Goal: Check status: Check status

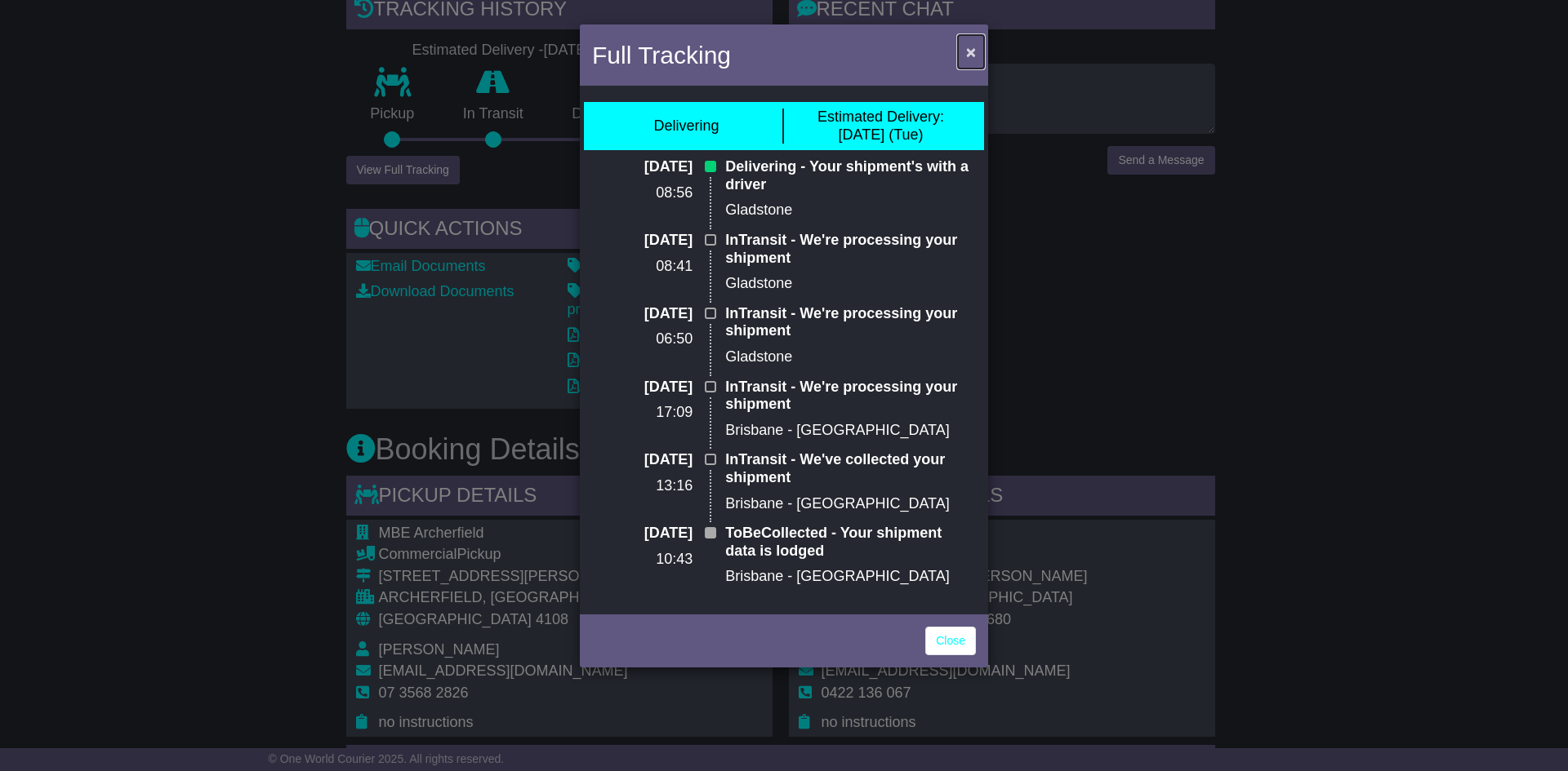
click at [966, 40] on button "×" at bounding box center [970, 51] width 26 height 33
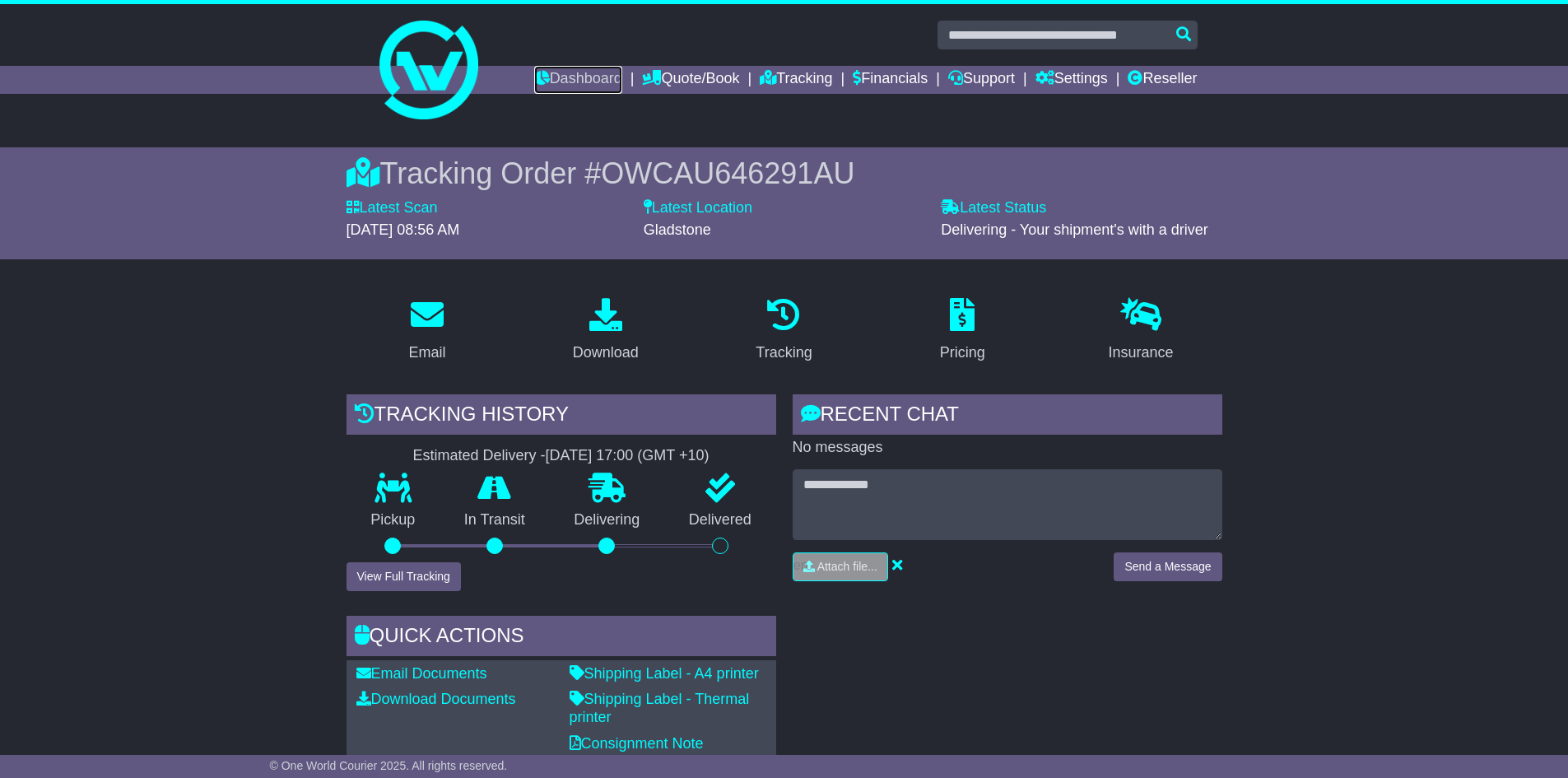
drag, startPoint x: 569, startPoint y: 79, endPoint x: 776, endPoint y: 188, distance: 233.9
click at [569, 79] on link "Dashboard" at bounding box center [577, 80] width 88 height 28
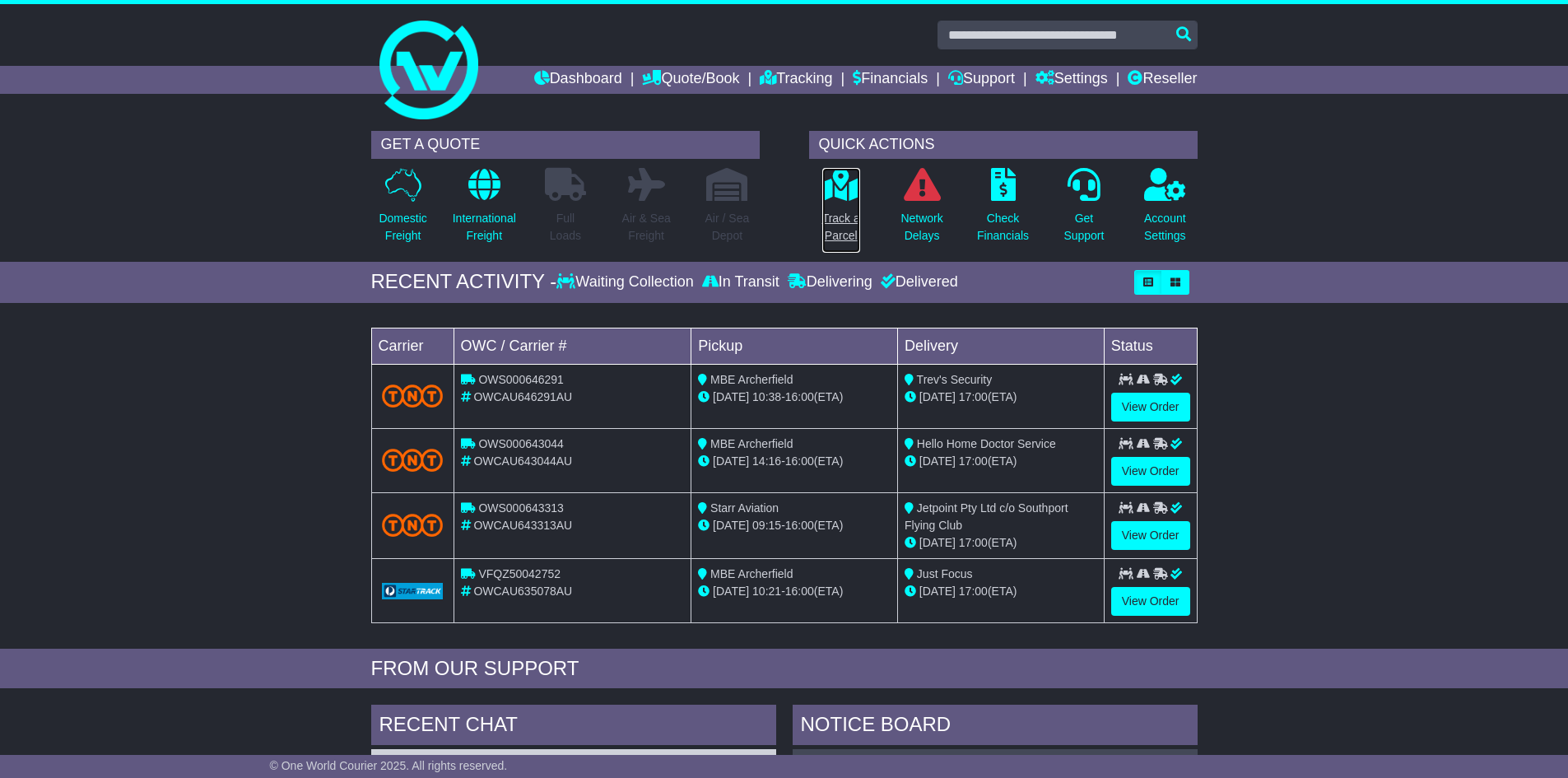
click at [837, 227] on p "Track a Parcel" at bounding box center [841, 228] width 38 height 34
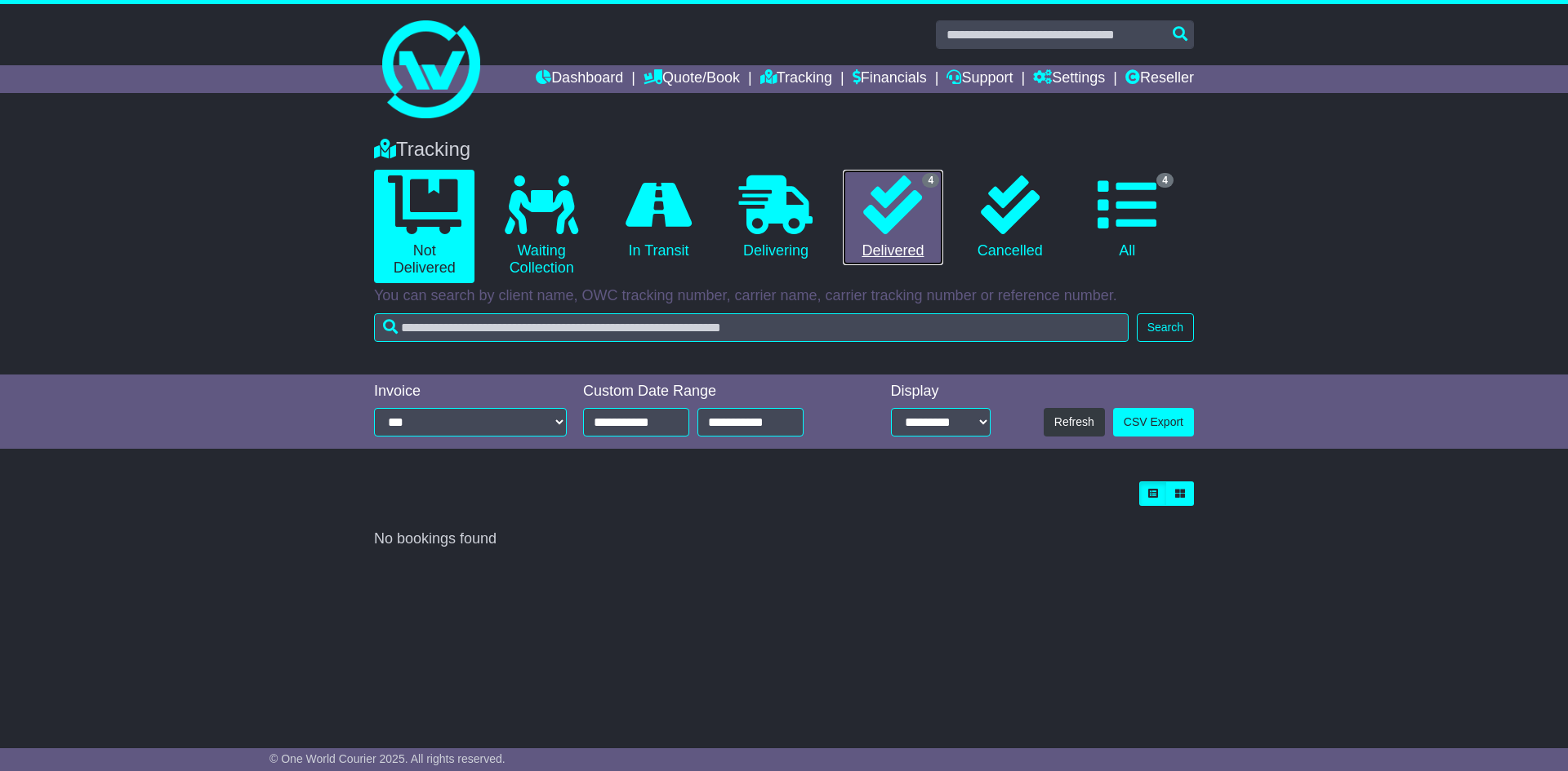
click at [904, 202] on icon at bounding box center [892, 204] width 58 height 58
